Goal: Entertainment & Leisure: Consume media (video, audio)

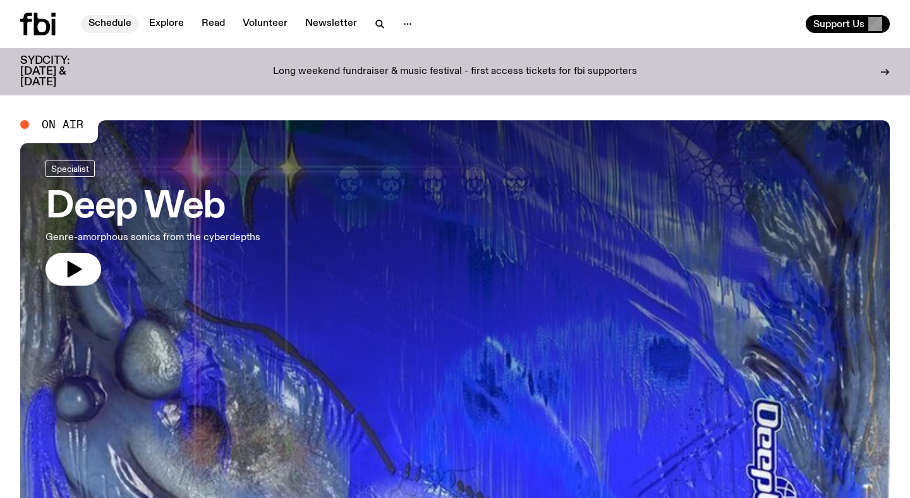
click at [121, 21] on link "Schedule" at bounding box center [110, 24] width 58 height 18
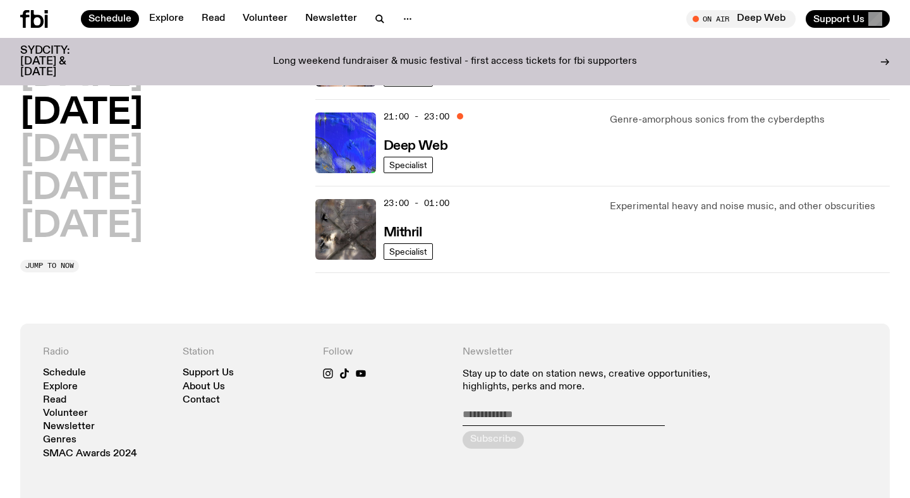
scroll to position [701, 0]
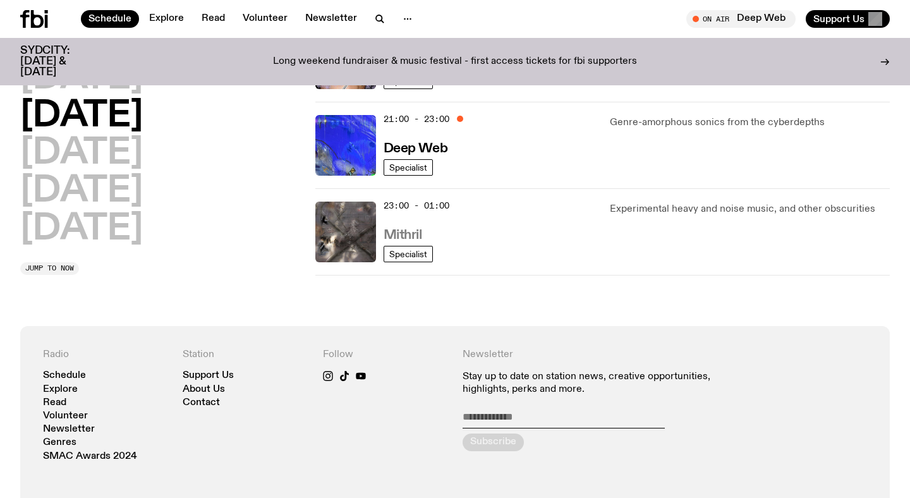
click at [393, 235] on h3 "Mithril" at bounding box center [403, 235] width 39 height 13
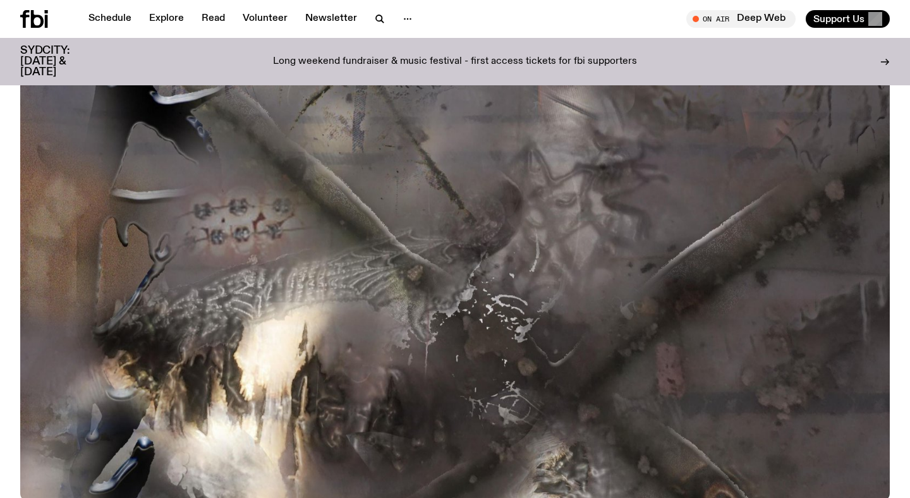
scroll to position [168, 0]
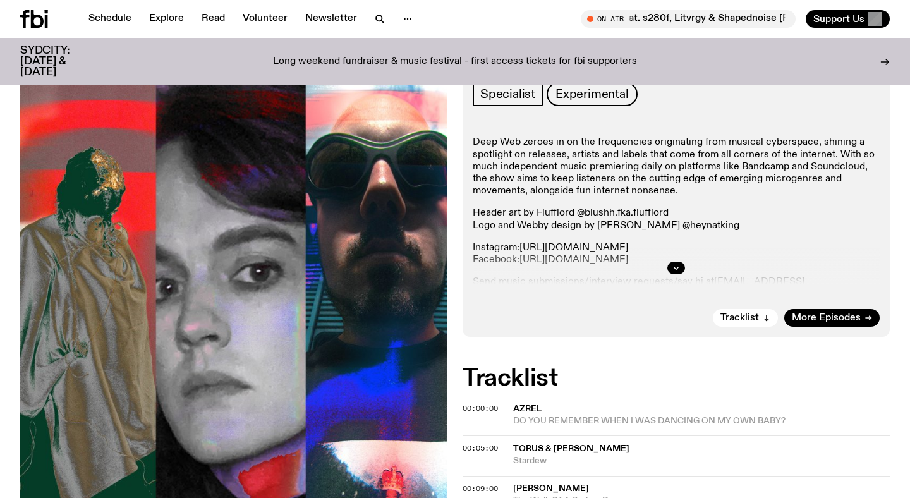
scroll to position [312, 0]
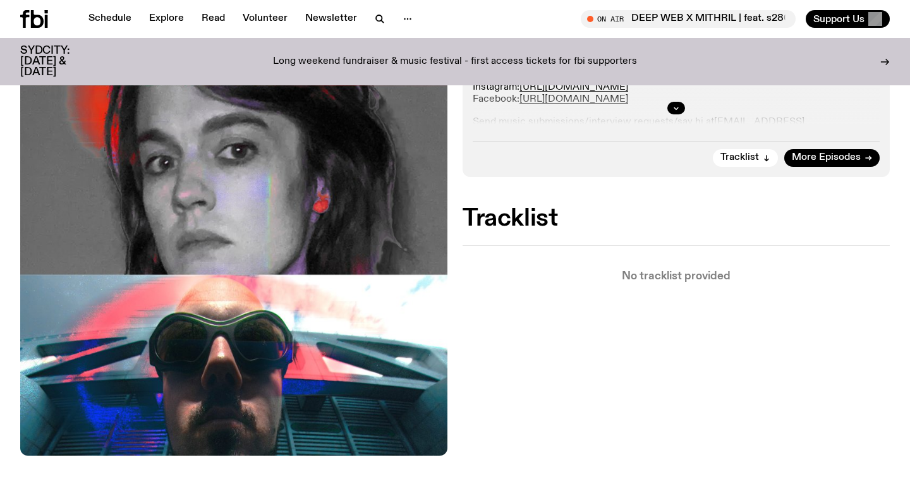
scroll to position [414, 0]
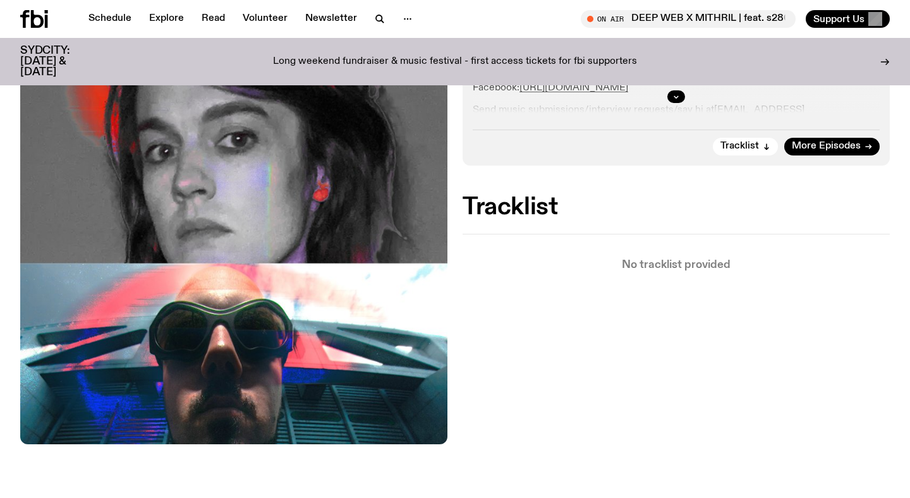
scroll to position [425, 0]
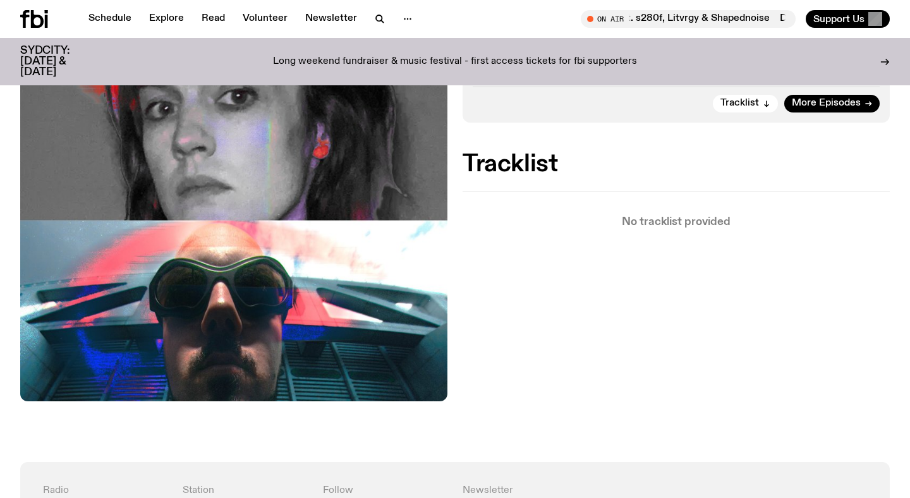
scroll to position [424, 0]
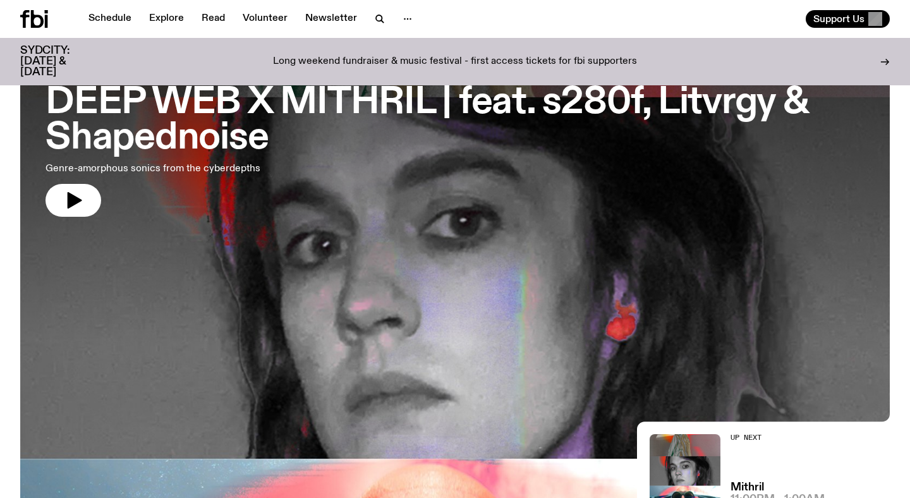
scroll to position [141, 0]
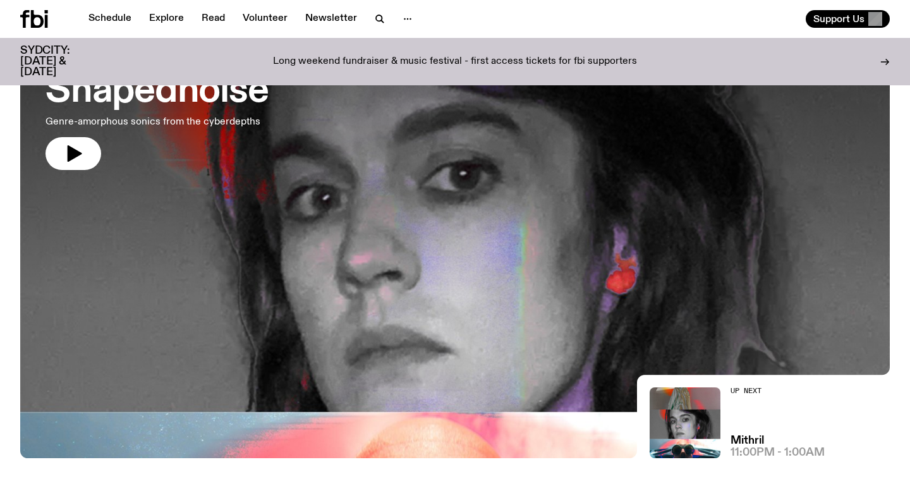
click at [565, 249] on div at bounding box center [455, 132] width 870 height 326
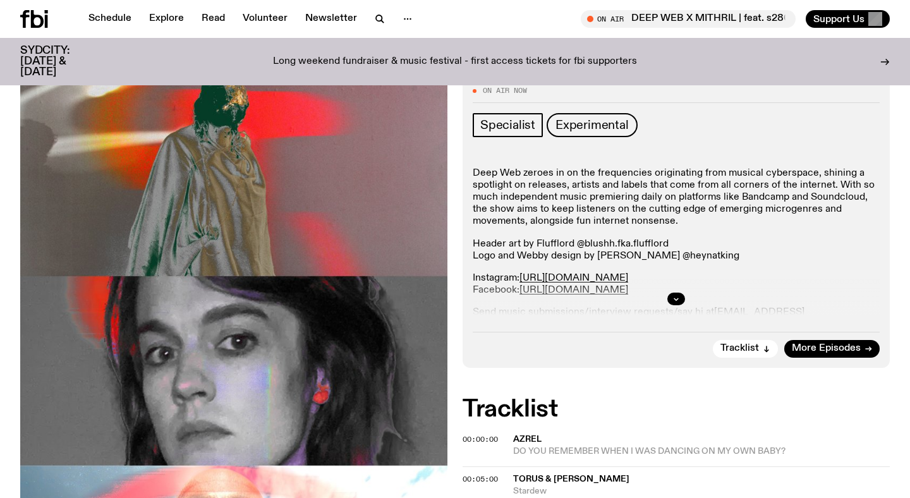
scroll to position [140, 0]
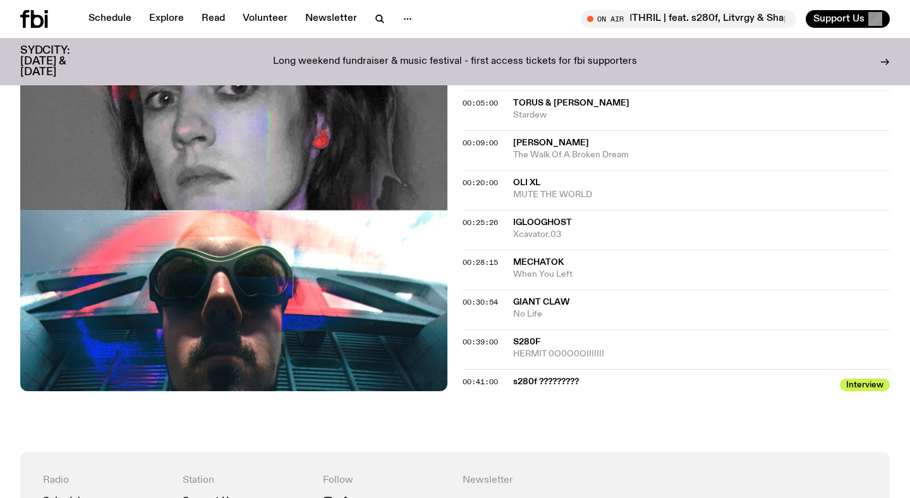
scroll to position [553, 0]
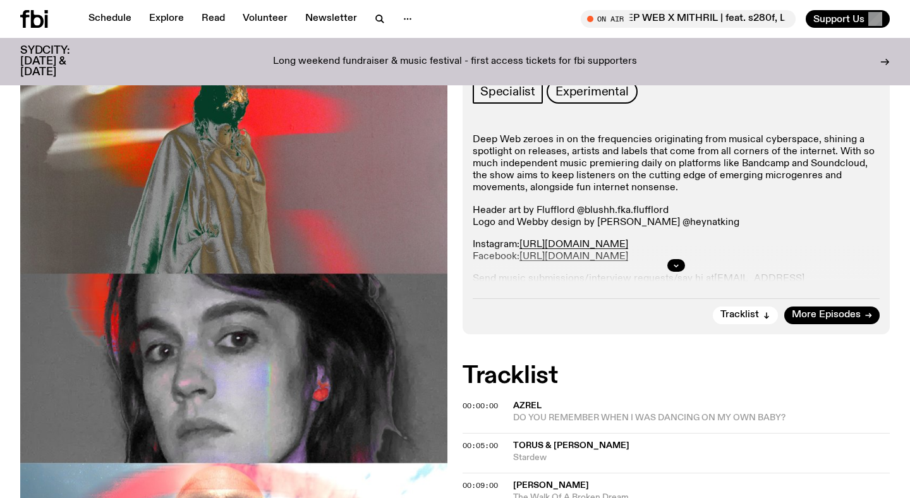
scroll to position [259, 0]
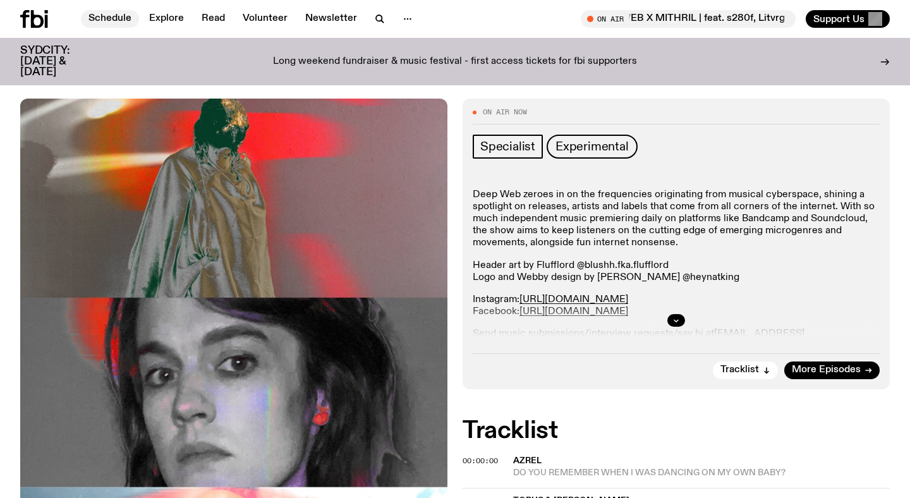
click at [127, 18] on link "Schedule" at bounding box center [110, 19] width 58 height 18
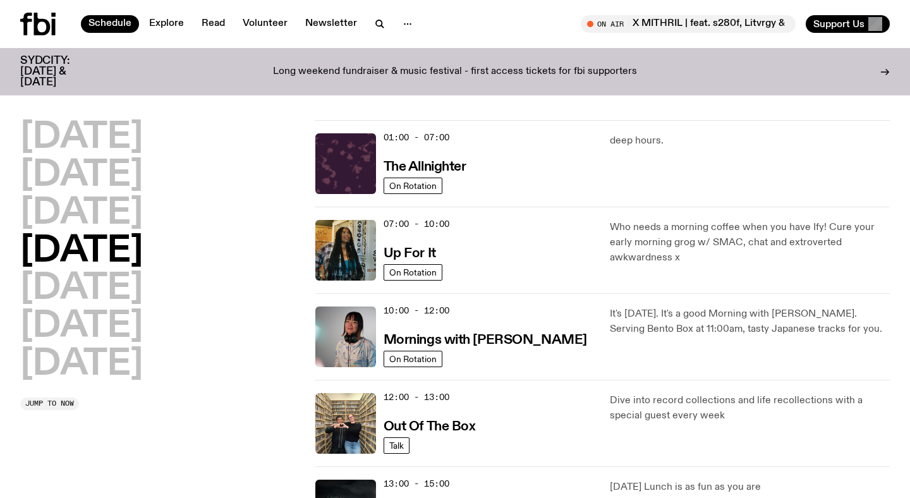
click at [39, 31] on icon at bounding box center [37, 24] width 35 height 23
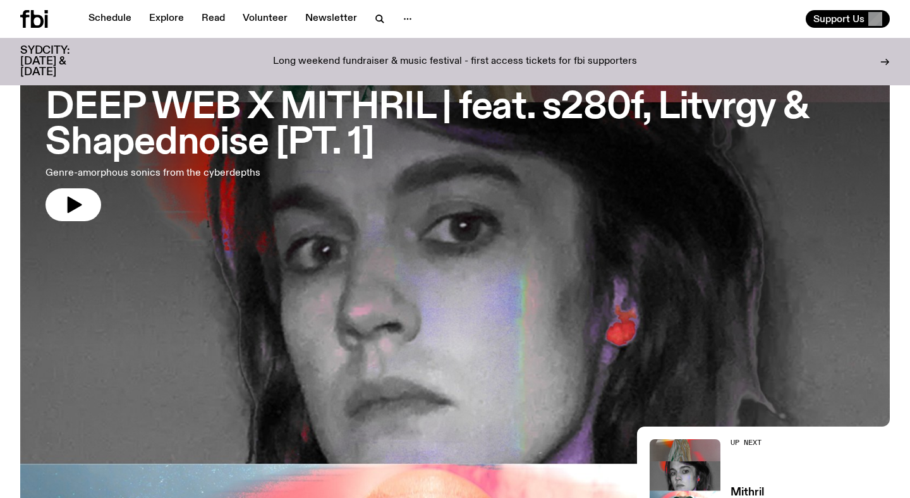
scroll to position [94, 0]
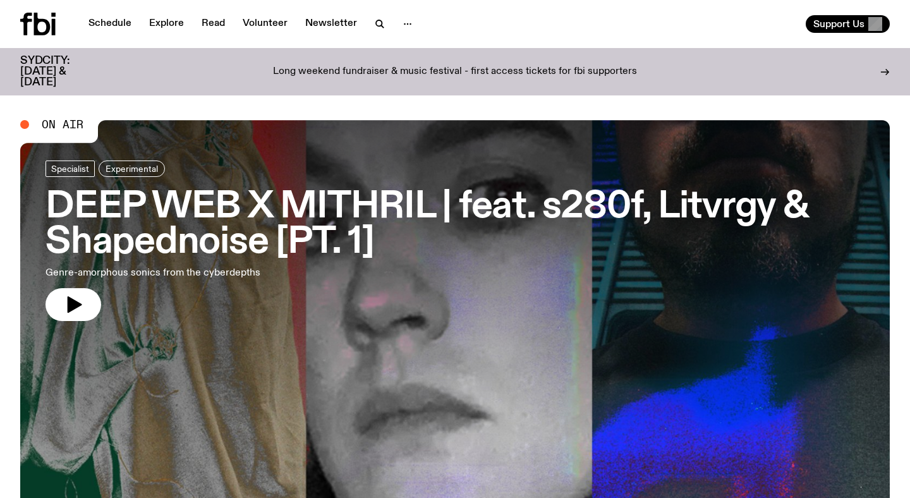
click at [333, 200] on h3 "DEEP WEB X MITHRIL | feat. s280f, Litvrgy & Shapednoise [PT. 1]" at bounding box center [455, 225] width 819 height 71
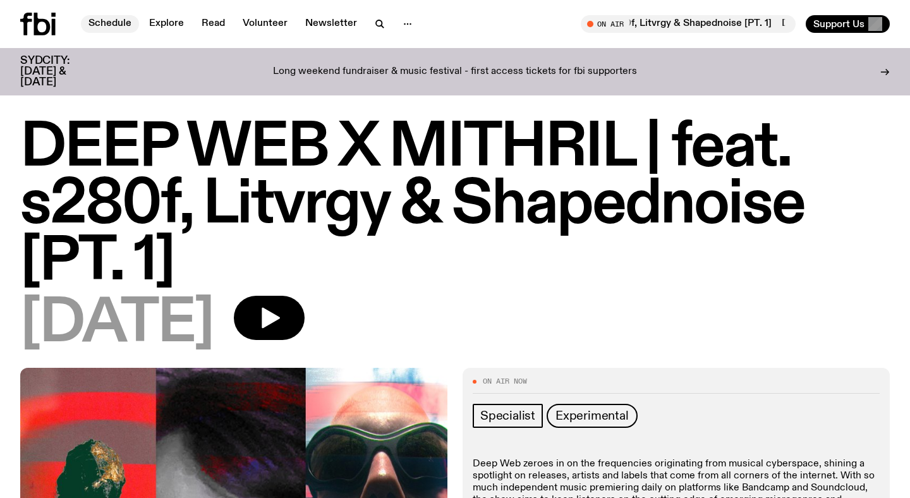
click at [111, 18] on link "Schedule" at bounding box center [110, 24] width 58 height 18
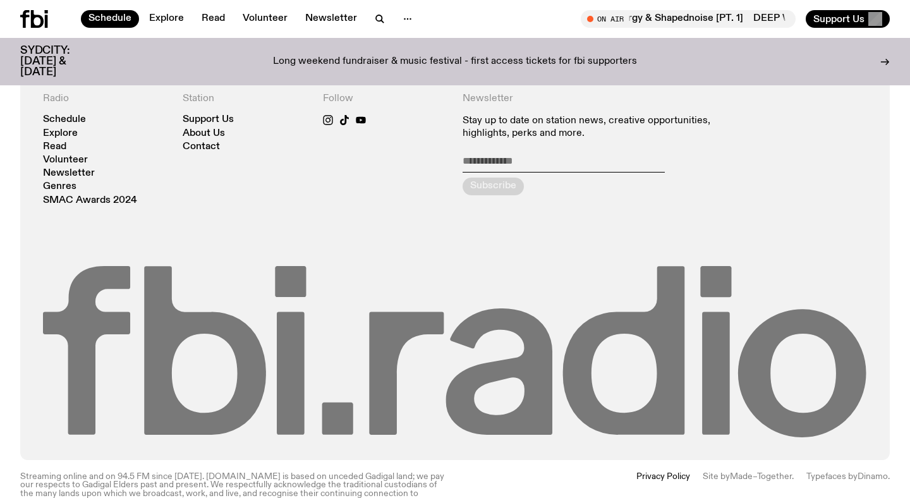
scroll to position [649, 0]
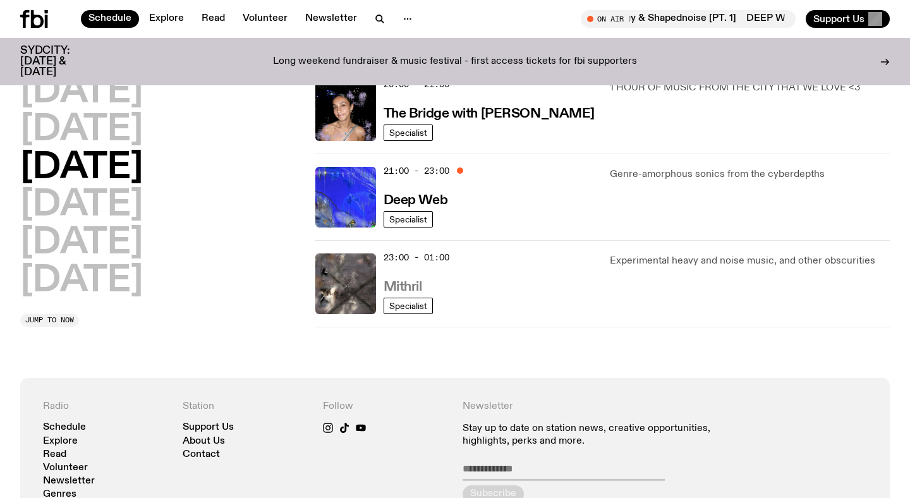
click at [407, 288] on h3 "Mithril" at bounding box center [403, 287] width 39 height 13
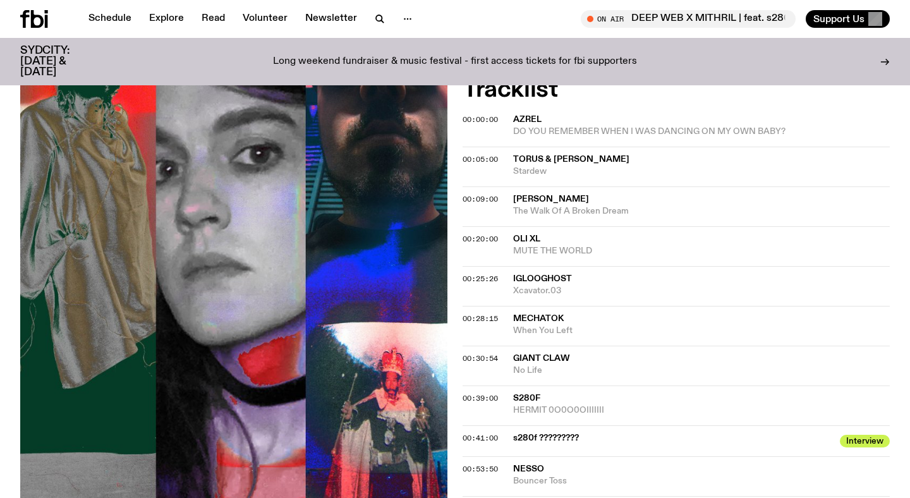
scroll to position [705, 0]
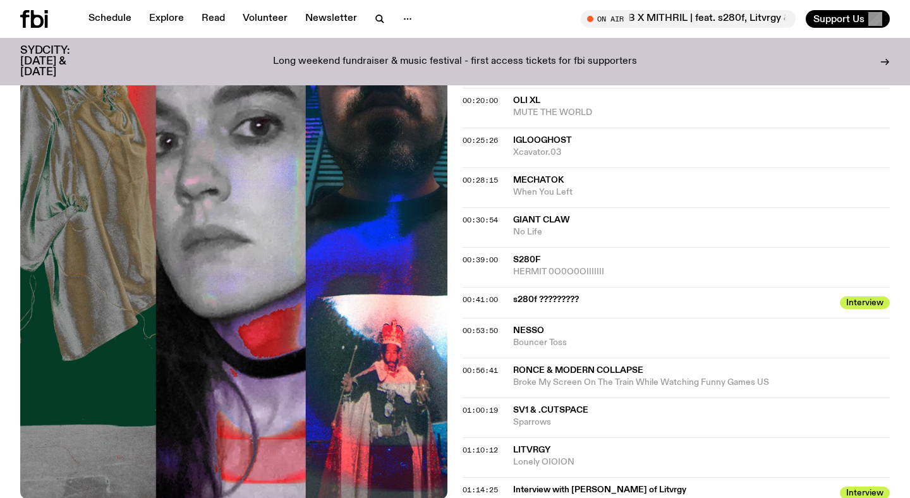
scroll to position [780, 0]
